Goal: Transaction & Acquisition: Purchase product/service

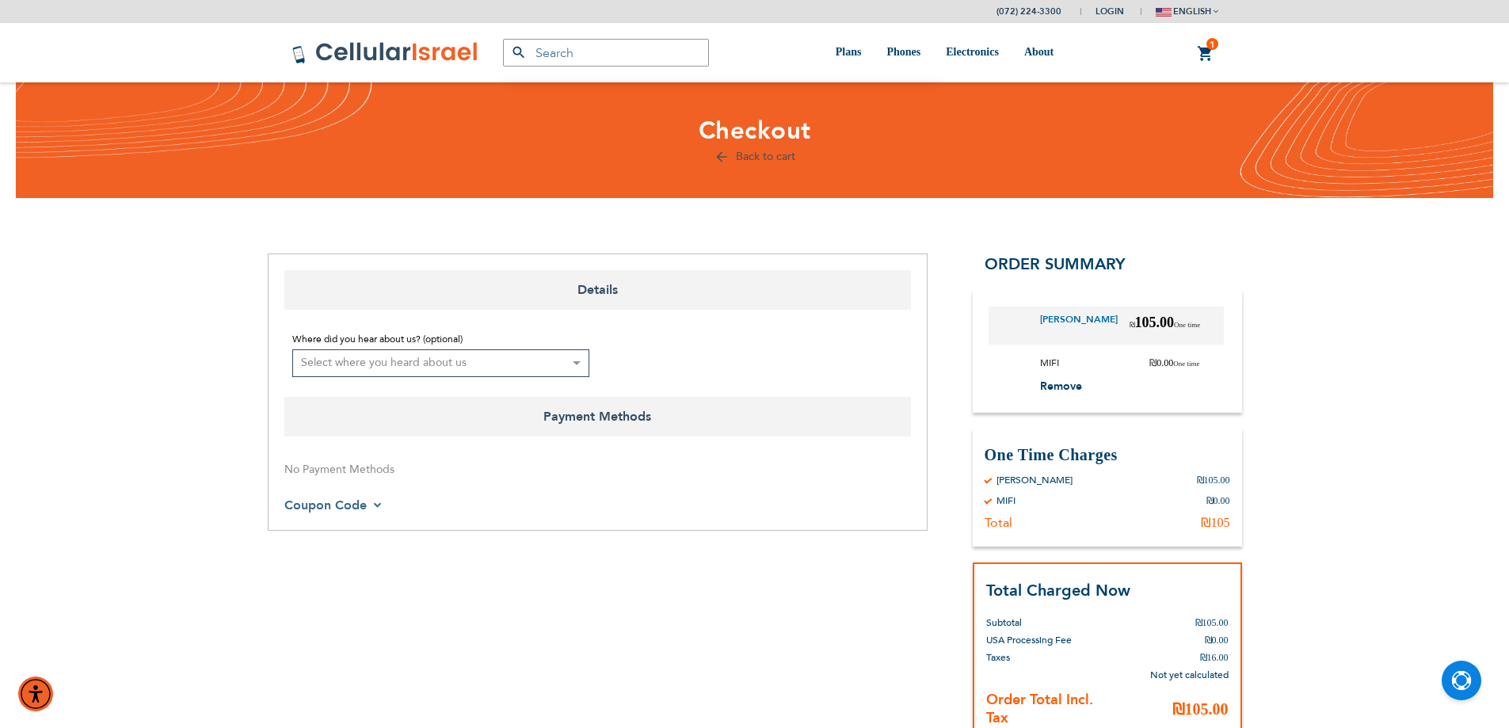
select select "IL"
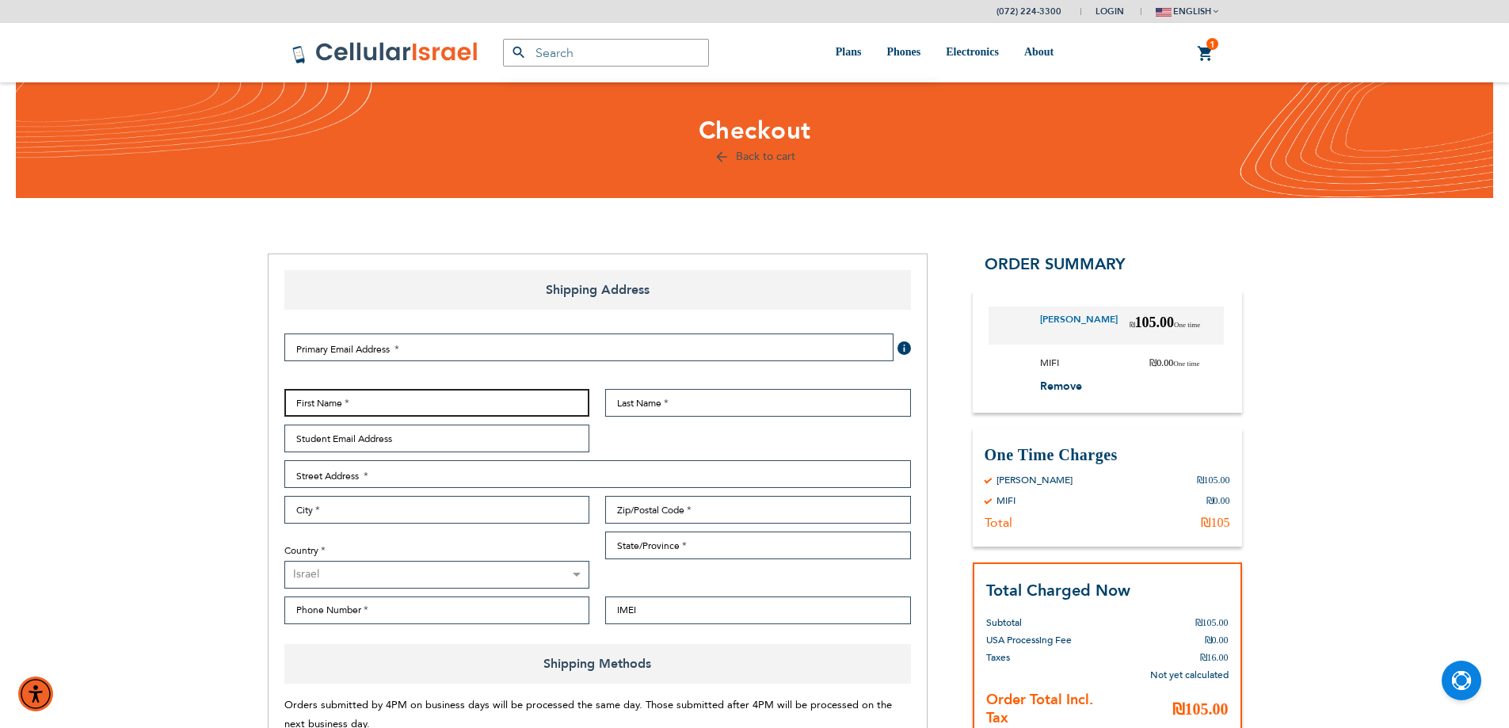
click at [394, 399] on input "First Name" at bounding box center [437, 403] width 306 height 28
paste input "[PERSON_NAME]"
type input "[PERSON_NAME]"
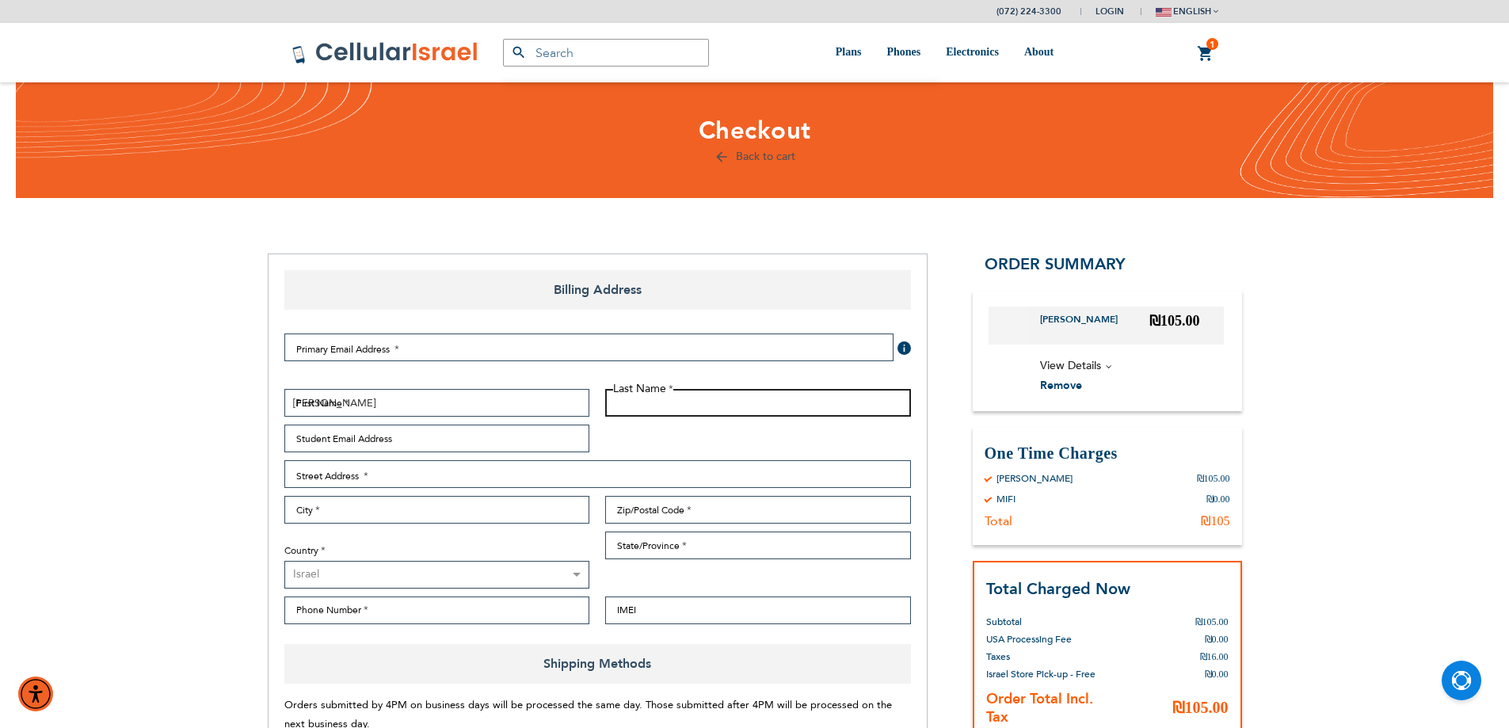
click at [641, 402] on input "Last Name" at bounding box center [758, 403] width 306 height 28
type input "[PERSON_NAME]"
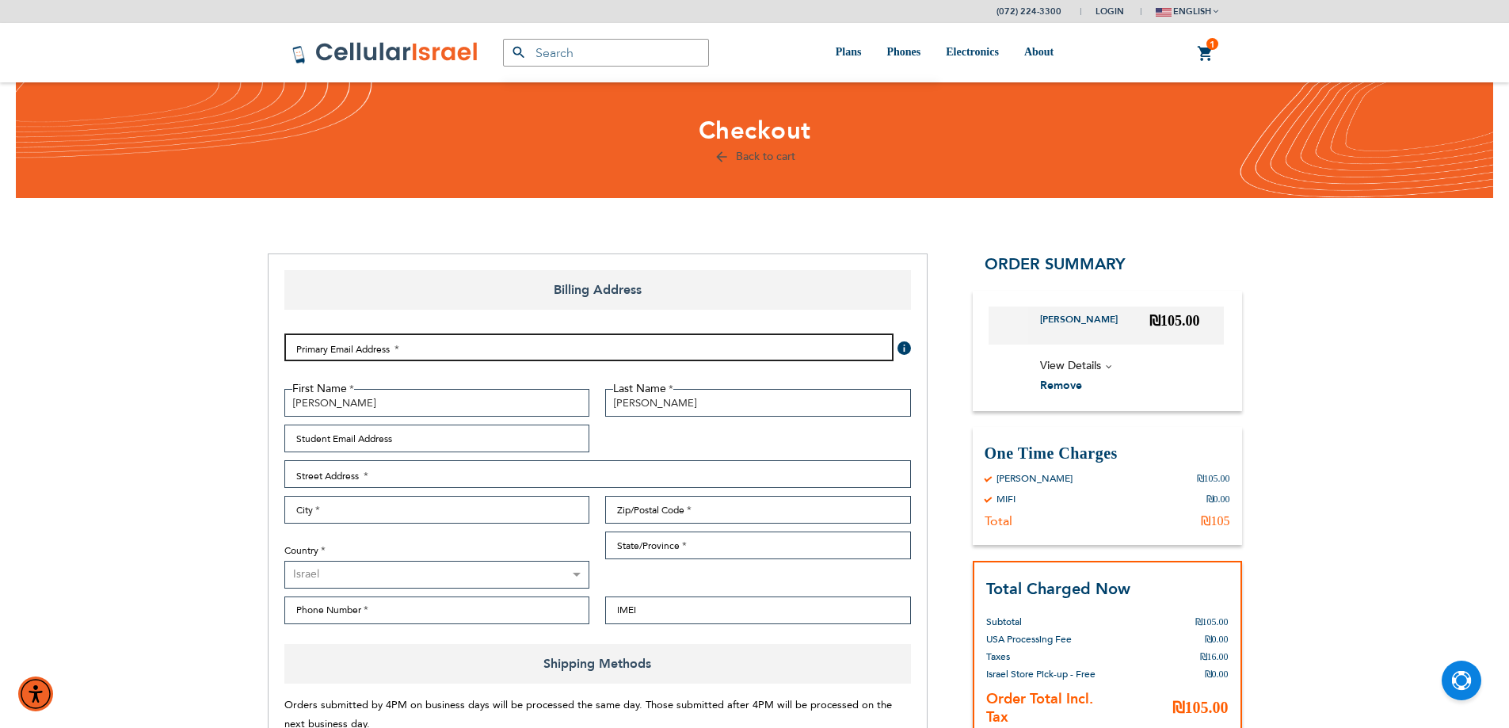
click at [345, 351] on input "Email Address" at bounding box center [588, 347] width 609 height 28
type input "[EMAIL_ADDRESS][DOMAIN_NAME]"
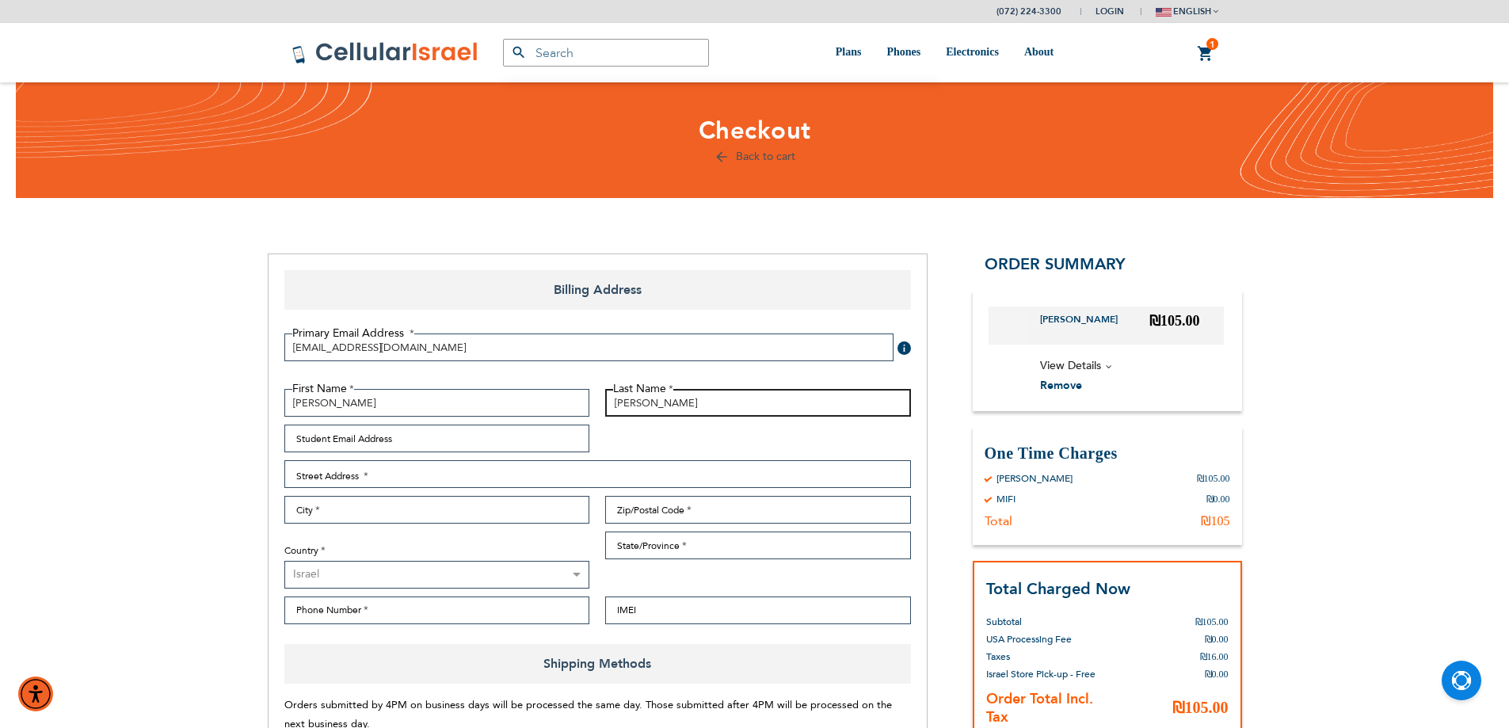
click at [622, 406] on input "[PERSON_NAME]" at bounding box center [758, 403] width 306 height 28
type input "[PERSON_NAME]"
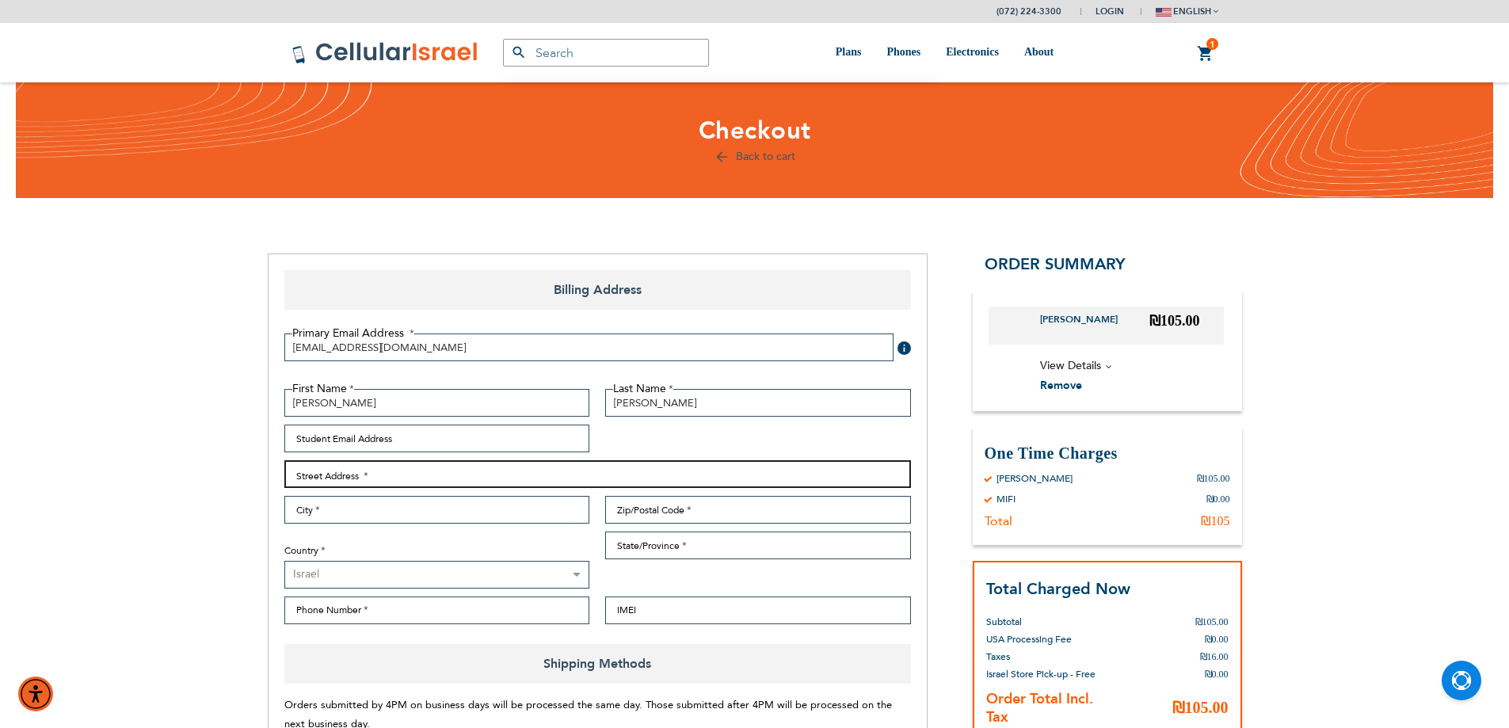
click at [516, 471] on input "Street Address: Line 1" at bounding box center [597, 474] width 626 height 28
type input "[DEMOGRAPHIC_DATA] 3"
click at [493, 505] on input "City" at bounding box center [437, 510] width 306 height 28
type input "[GEOGRAPHIC_DATA]"
click at [671, 518] on input "Zip/Postal Code" at bounding box center [758, 510] width 306 height 28
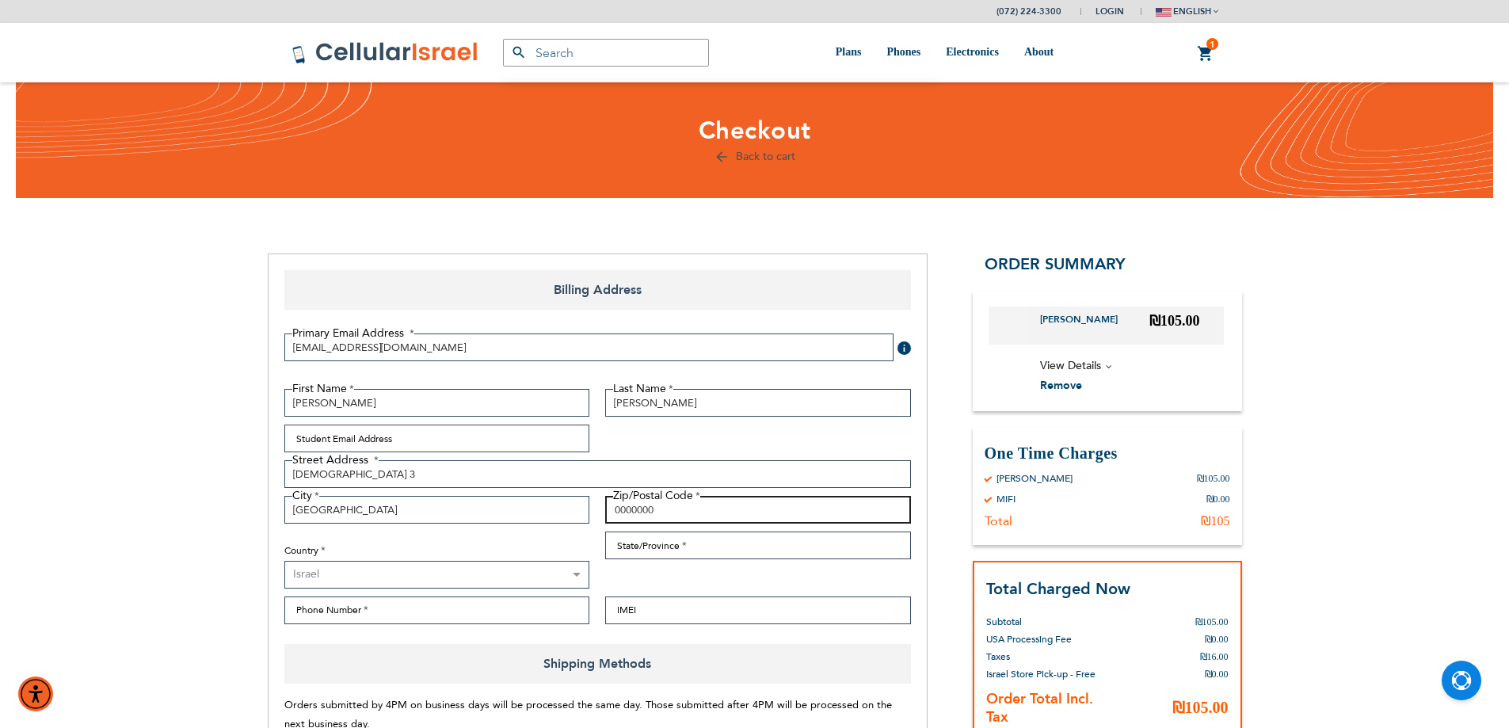
type input "0000000"
click at [670, 554] on input "State/Province" at bounding box center [758, 545] width 306 height 28
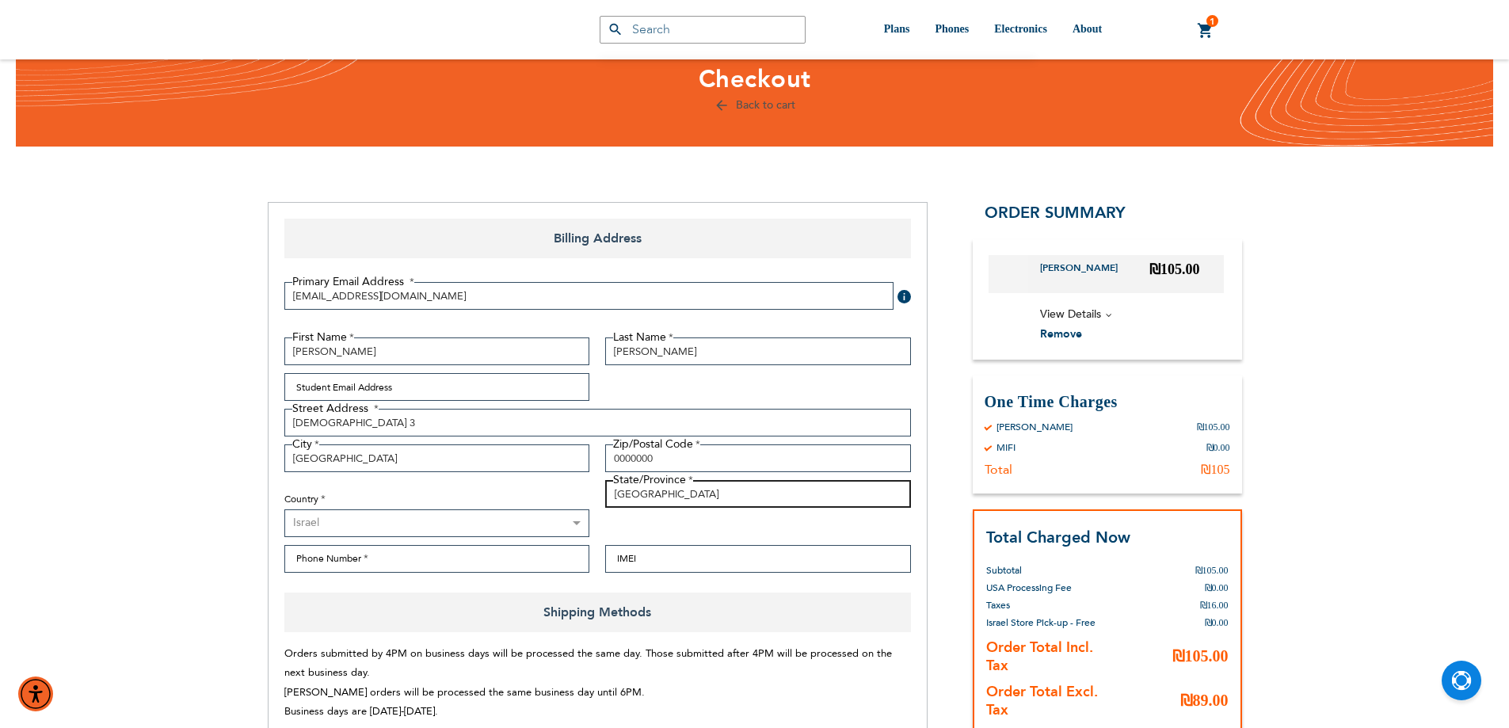
scroll to position [79, 0]
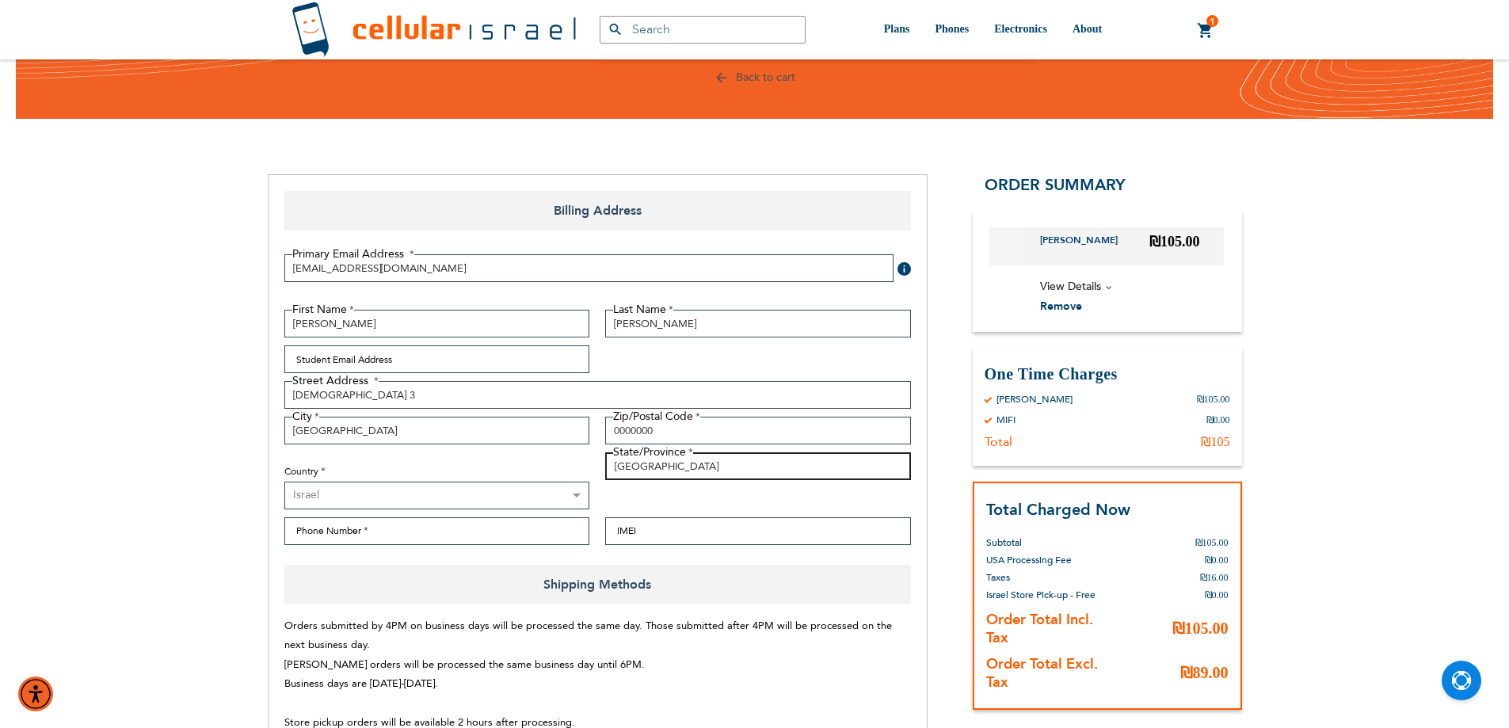
type input "[GEOGRAPHIC_DATA]"
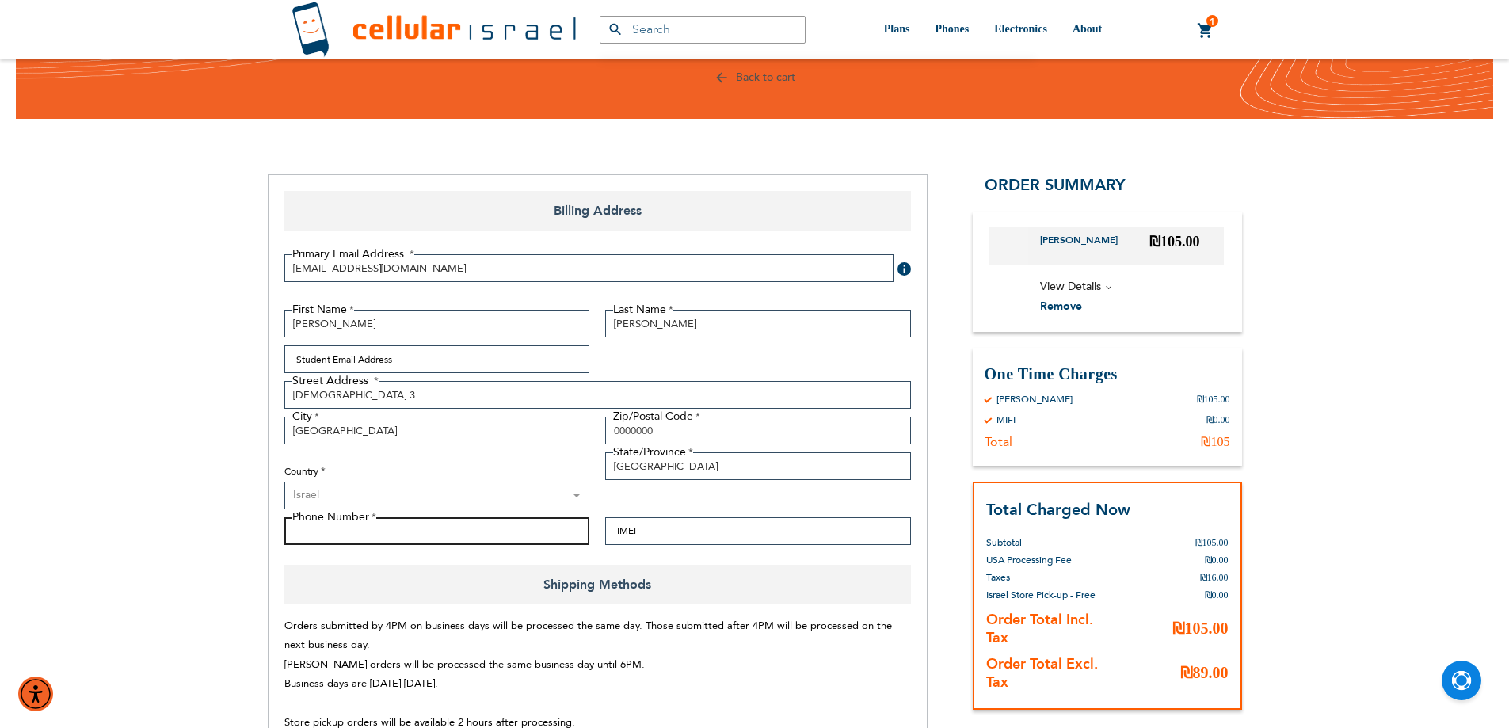
click at [451, 528] on input "Phone Number" at bounding box center [437, 531] width 306 height 28
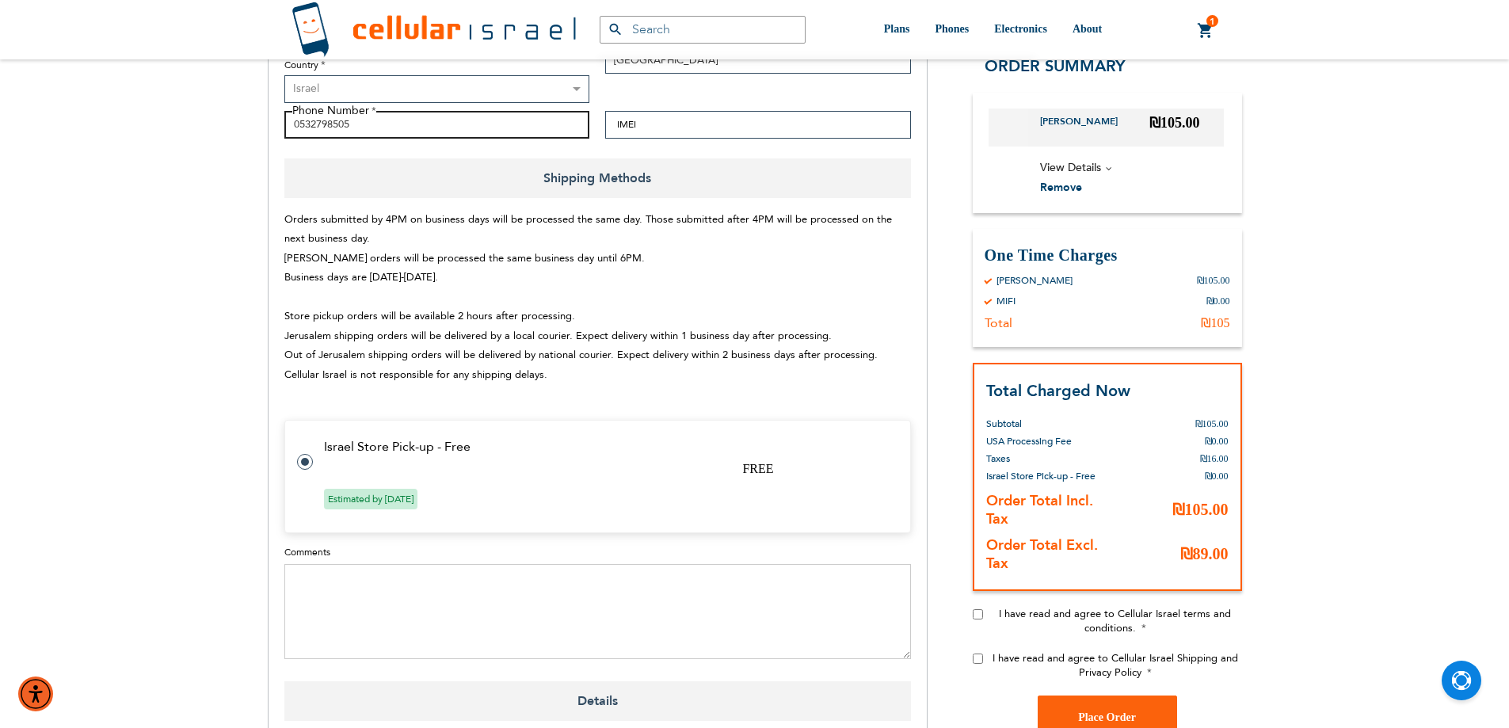
scroll to position [634, 0]
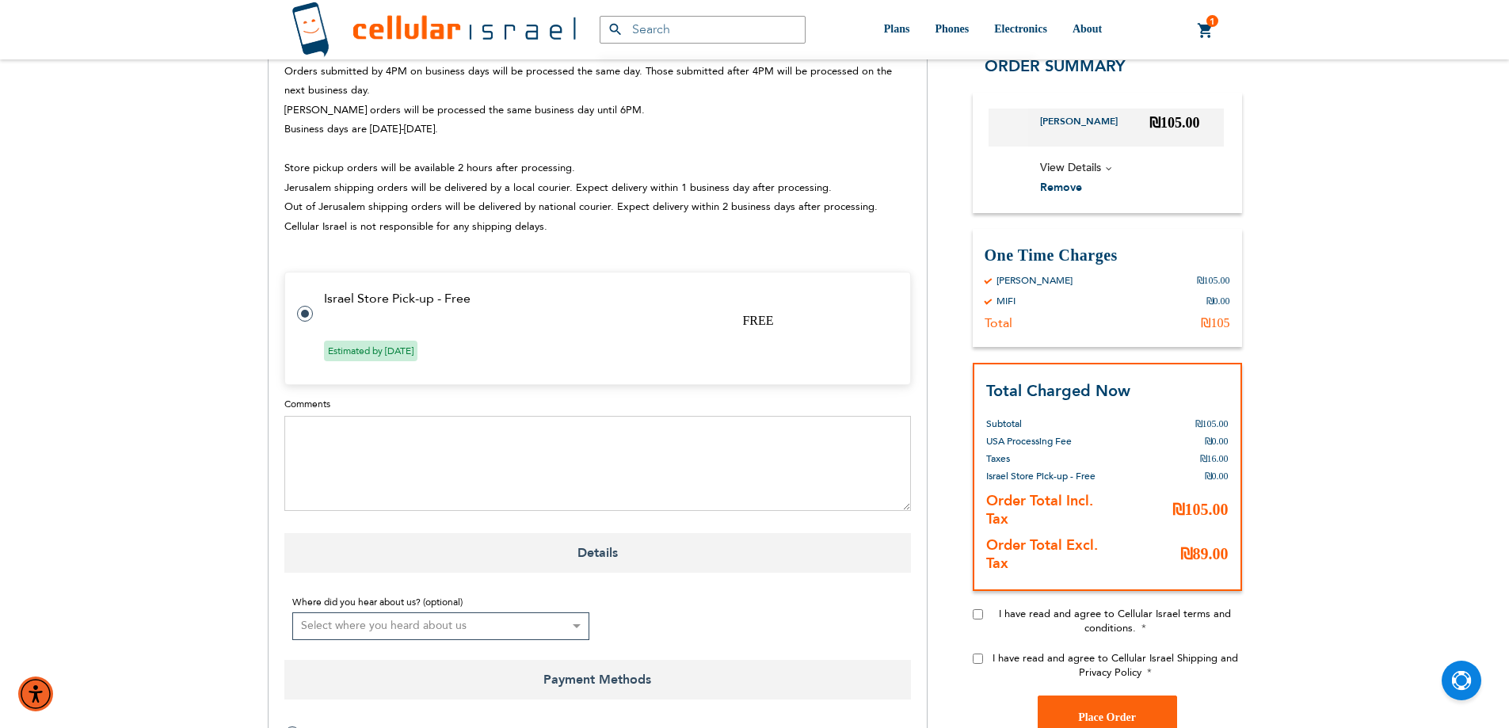
type input "0532798505"
click at [969, 613] on div "Billing Address Primary Email Address Tooltip We'll send your order confirmatio…" at bounding box center [755, 231] width 974 height 1223
click at [975, 619] on input "I have read and agree to Cellular Israel terms and conditions." at bounding box center [978, 614] width 10 height 10
checkbox input "true"
click at [976, 657] on input "I have read and agree to Cellular Israel Shipping and Privacy Policy" at bounding box center [978, 658] width 10 height 10
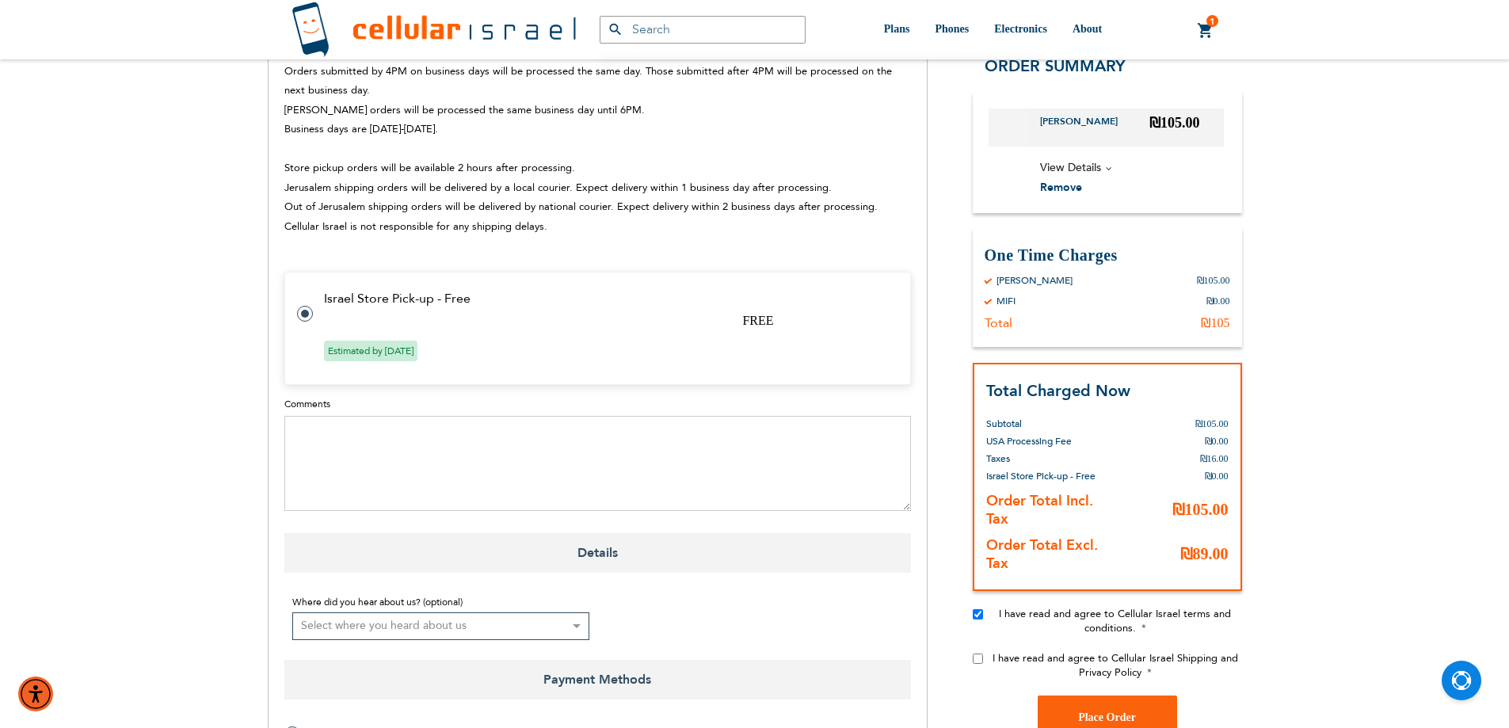
checkbox input "true"
click at [374, 437] on textarea "Comments" at bounding box center [597, 463] width 626 height 95
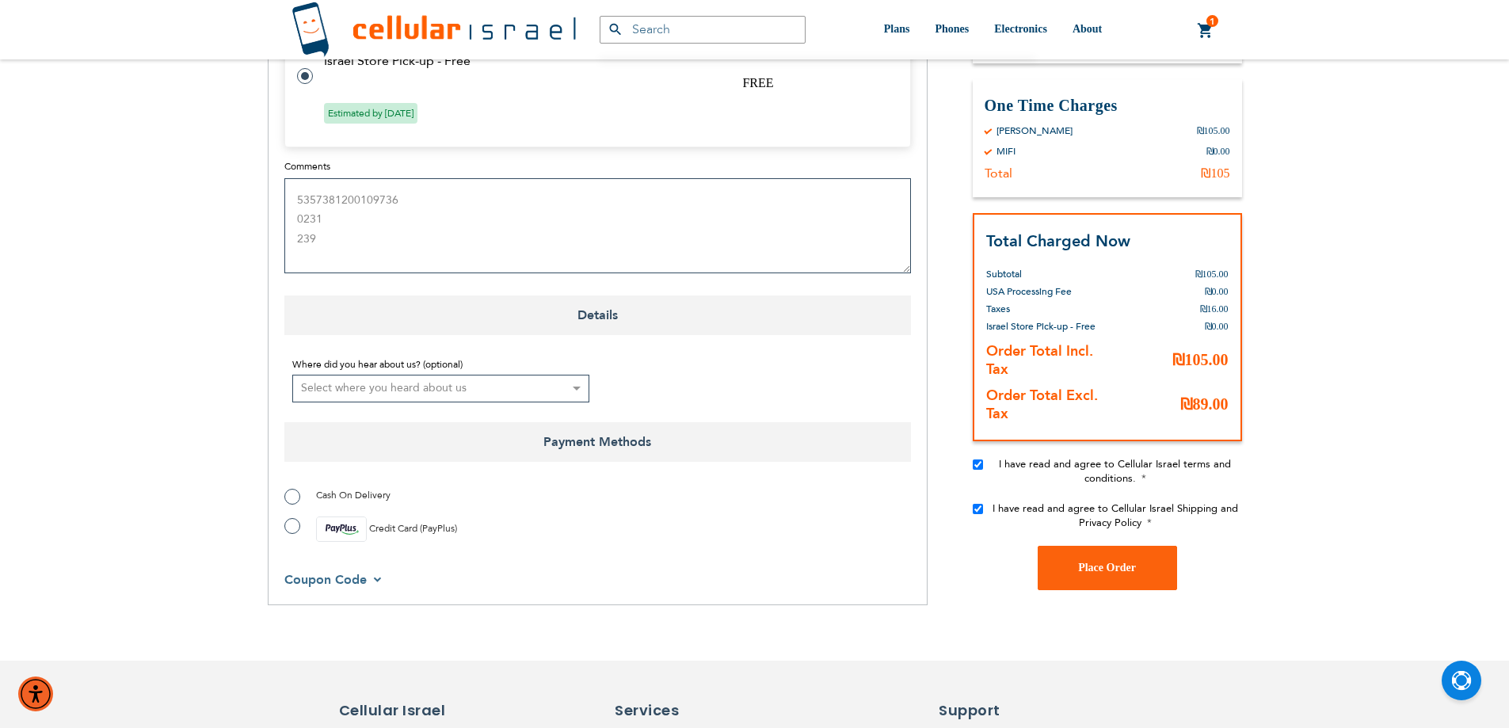
type textarea "5357381200109736 0231 239"
click at [287, 497] on label "Cash On Delivery" at bounding box center [337, 495] width 106 height 16
radio input "true"
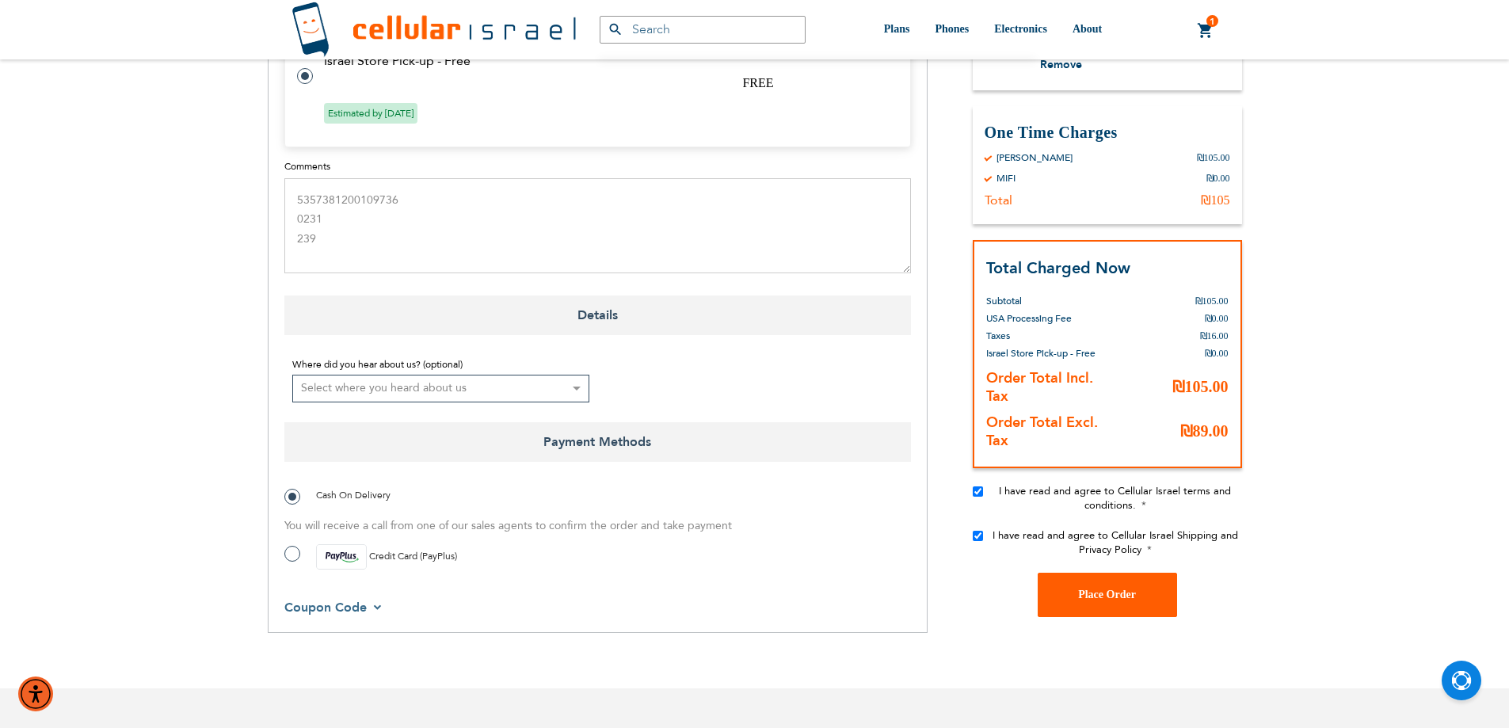
click at [1091, 598] on span "Place Order" at bounding box center [1107, 594] width 58 height 12
